Goal: Task Accomplishment & Management: Complete application form

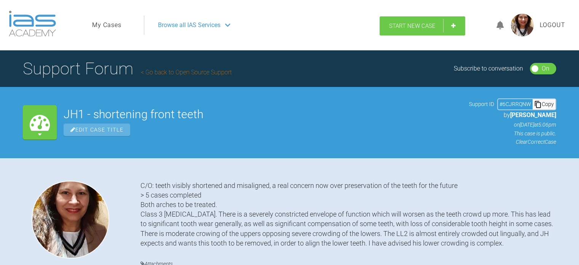
click at [404, 26] on span "Start New Case" at bounding box center [412, 25] width 46 height 7
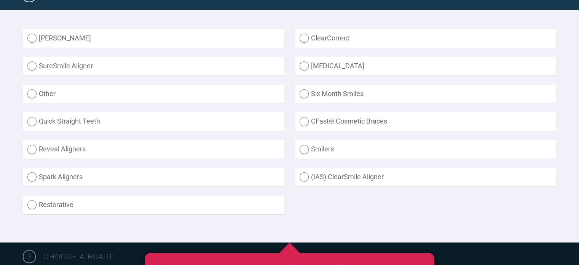
scroll to position [217, 0]
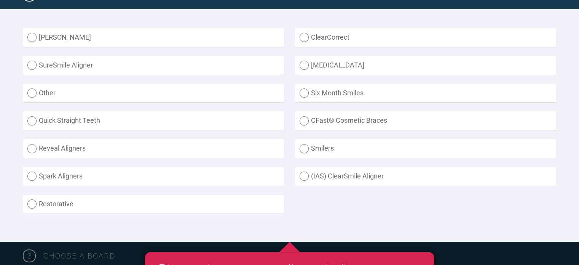
click at [305, 170] on label "(IAS) ClearSmile Aligner" at bounding box center [425, 176] width 261 height 19
radio Aligner "true"
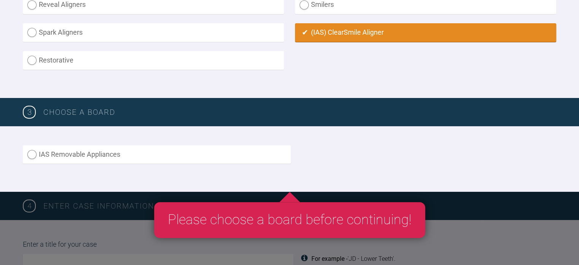
scroll to position [361, 0]
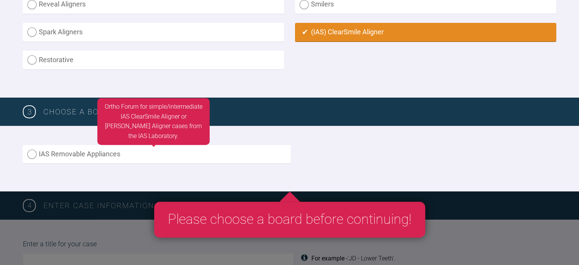
click at [31, 146] on label "IAS Removable Appliances" at bounding box center [157, 154] width 268 height 19
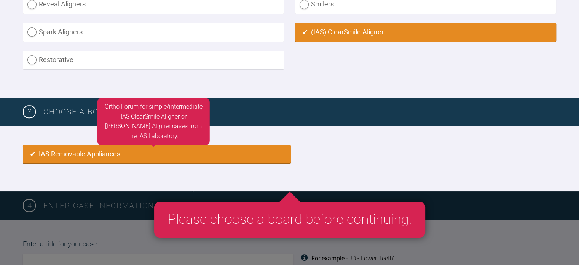
radio input "true"
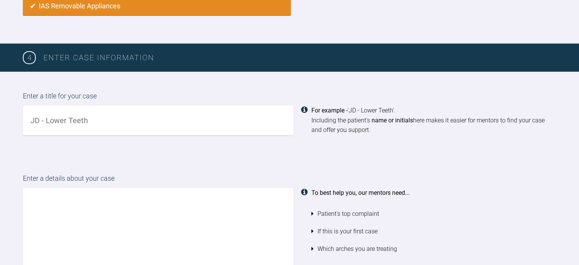
scroll to position [509, 0]
click at [74, 121] on input "text" at bounding box center [158, 120] width 271 height 29
type input "NL - implant placement UL1"
click at [71, 208] on textarea at bounding box center [158, 231] width 271 height 87
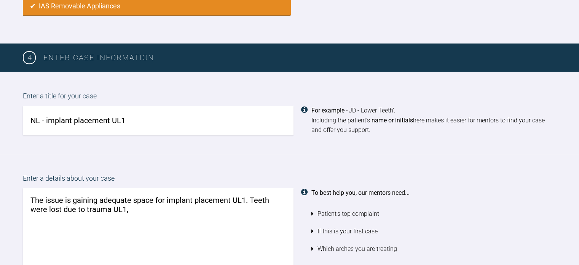
type textarea "The issue is gaining adequate space for implant placement UL1. Teeth were lost …"
click at [47, 114] on input "NL - implant placement UL1" at bounding box center [158, 120] width 271 height 29
click at [46, 115] on input "NL - implant placement UL1" at bounding box center [158, 120] width 271 height 29
type input "NL - Bridge/implant placement UL1"
click at [167, 193] on textarea "The issue is gaining adequate space for implant placement UL1. Teeth were lost …" at bounding box center [158, 231] width 271 height 87
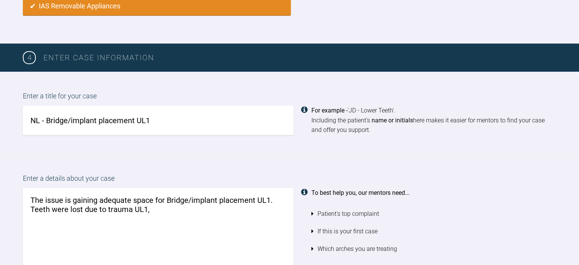
click at [163, 203] on textarea "The issue is gaining adequate space for Bridge/implant placement UL1. Teeth wer…" at bounding box center [158, 231] width 271 height 87
type textarea "The issue is gaining adequate space for Bridge/implant placement UL1. Teeth wer…"
